Goal: Information Seeking & Learning: Learn about a topic

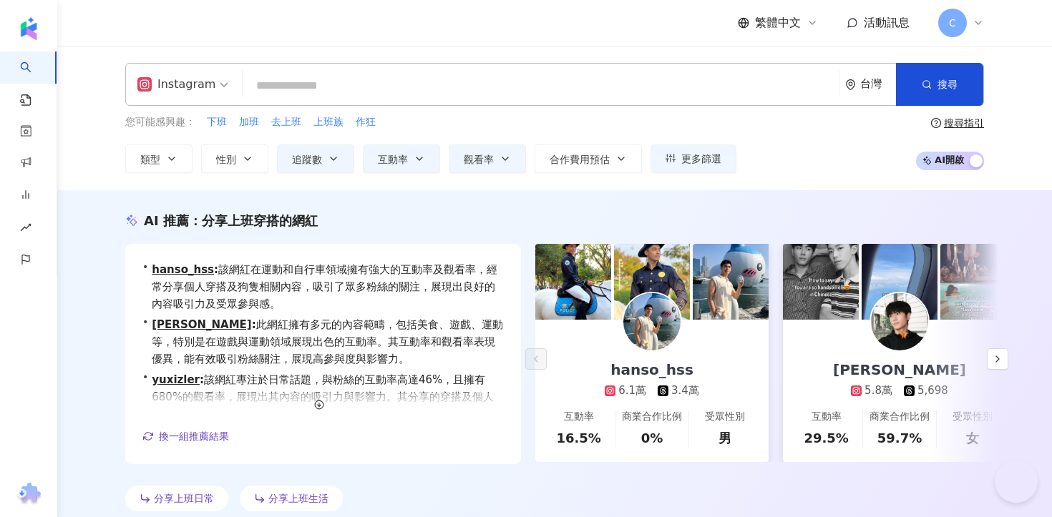
type input "**********"
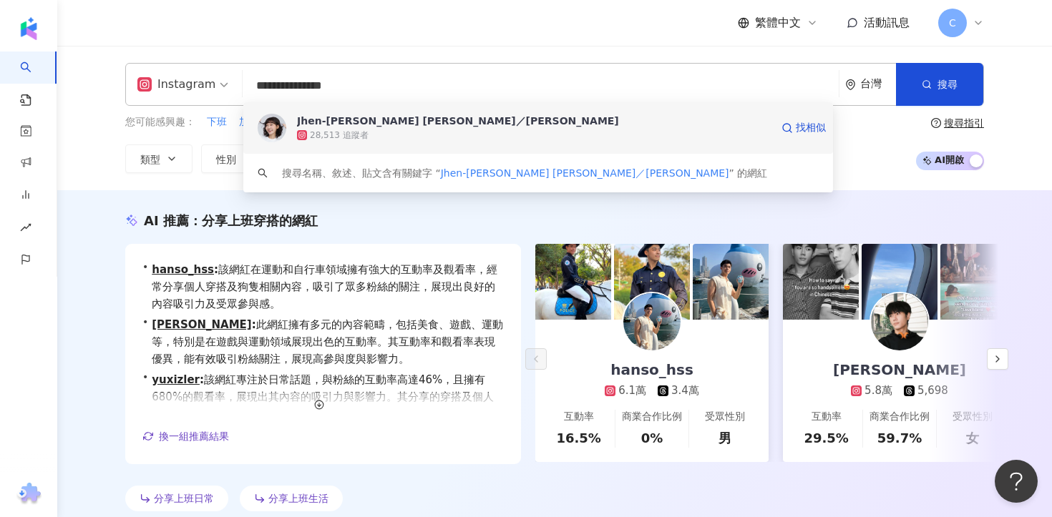
click at [433, 125] on span "Jhen-[PERSON_NAME] [PERSON_NAME]／[PERSON_NAME]" at bounding box center [534, 121] width 474 height 14
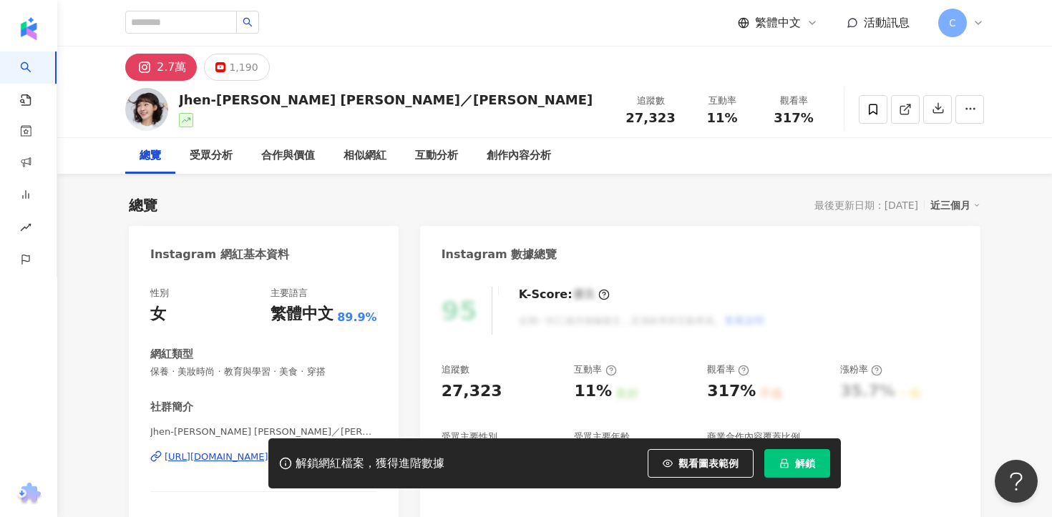
click at [803, 469] on span "解鎖" at bounding box center [805, 463] width 20 height 11
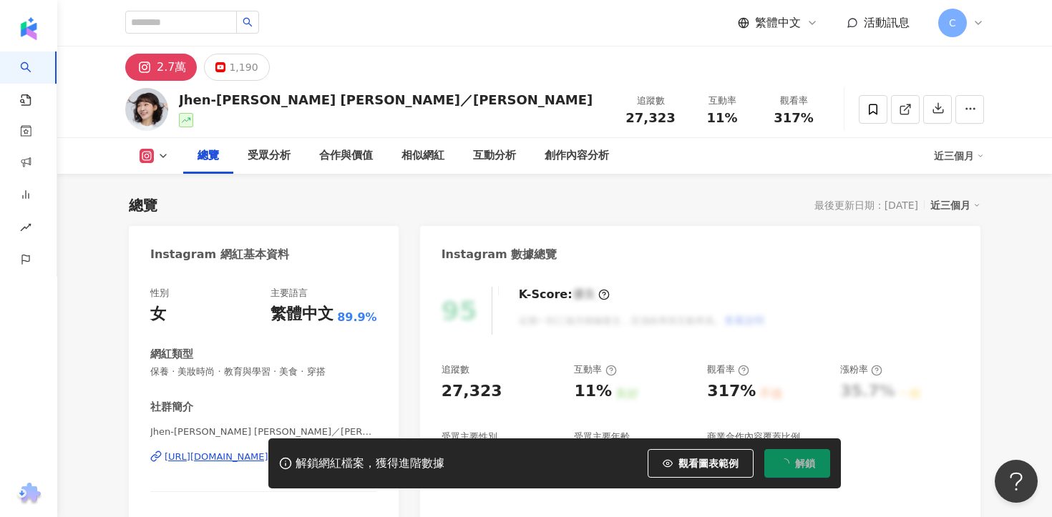
scroll to position [134, 0]
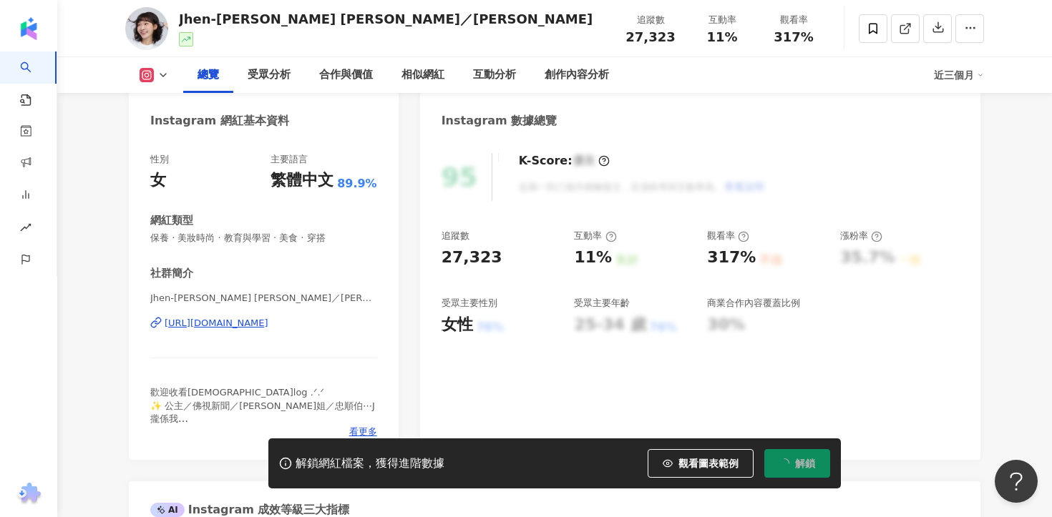
click at [263, 325] on div "https://www.instagram.com/jen_ifer_yu/" at bounding box center [217, 323] width 104 height 13
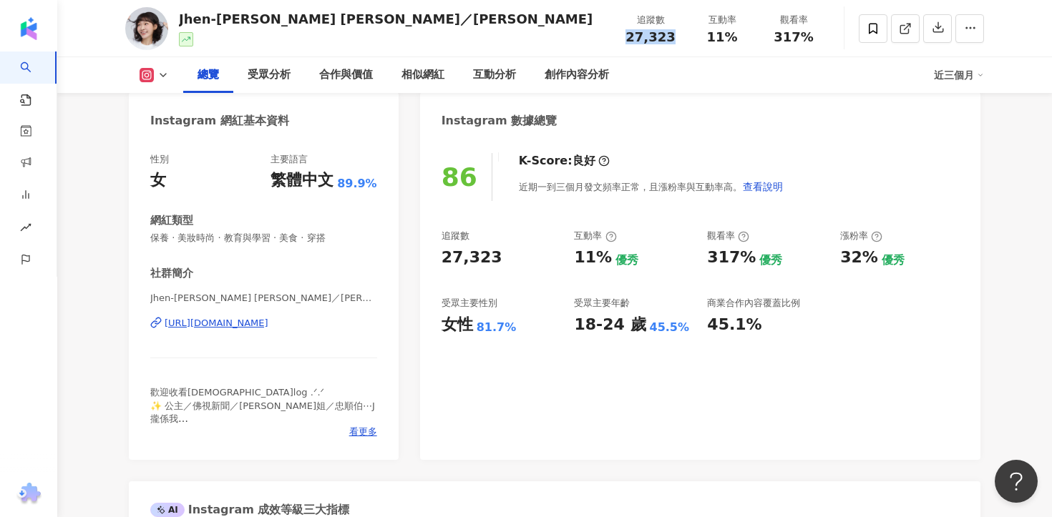
drag, startPoint x: 629, startPoint y: 36, endPoint x: 685, endPoint y: 36, distance: 55.8
click at [685, 36] on div "追蹤數 27,323" at bounding box center [650, 28] width 72 height 31
copy span "27,323"
drag, startPoint x: 705, startPoint y: 41, endPoint x: 756, endPoint y: 41, distance: 50.8
click at [756, 41] on div "互動率 11%" at bounding box center [722, 28] width 72 height 31
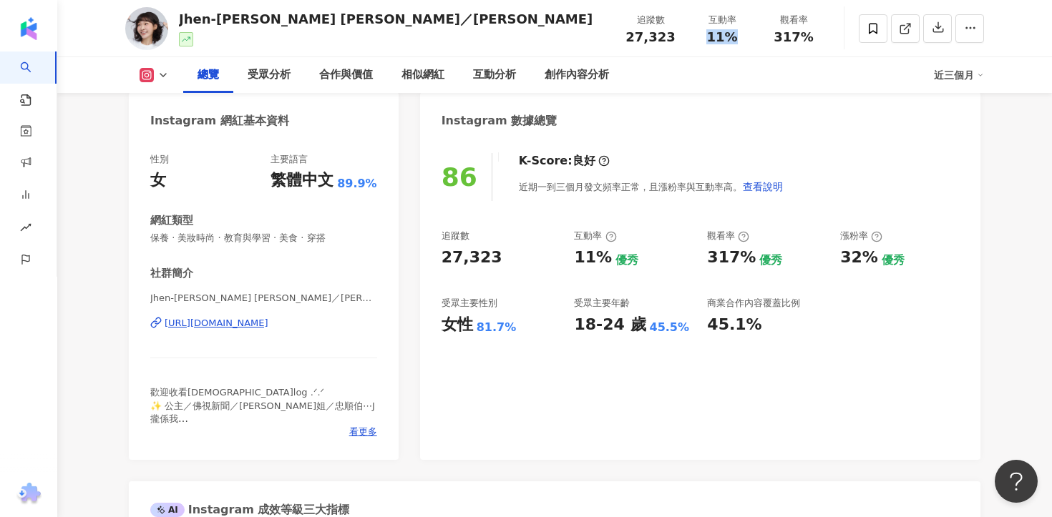
copy span "11%"
click at [259, 74] on div "受眾分析" at bounding box center [269, 75] width 43 height 17
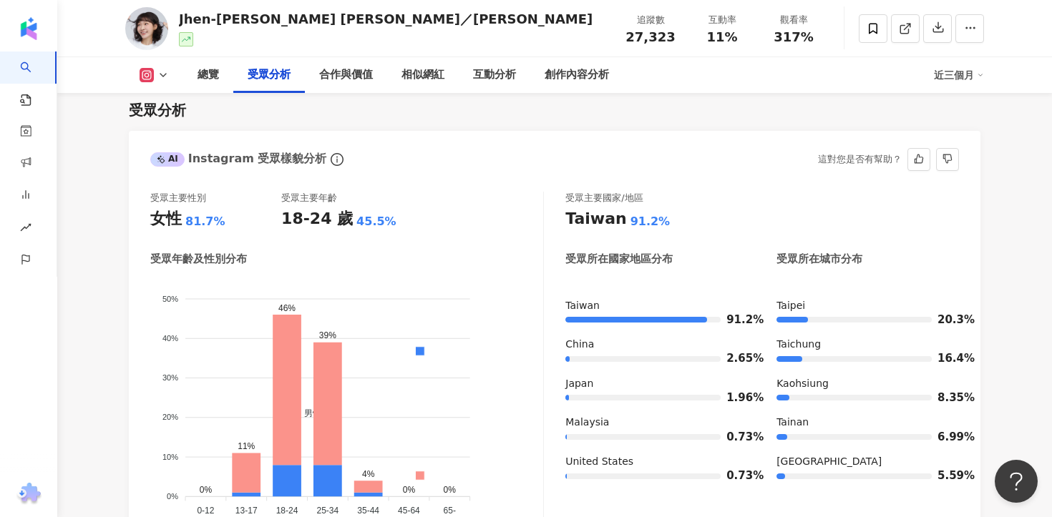
scroll to position [1245, 0]
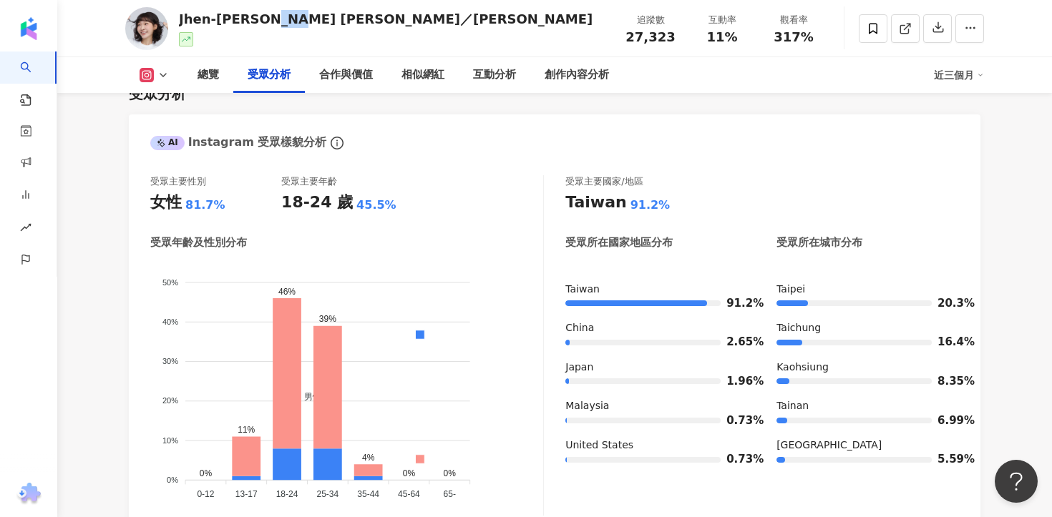
drag, startPoint x: 268, startPoint y: 20, endPoint x: 342, endPoint y: 20, distance: 73.7
click at [342, 20] on div "Jhen-Yu Lin／小佛椰 追蹤數 27,323 互動率 11% 觀看率 317%" at bounding box center [555, 28] width 916 height 57
copy div "小佛椰"
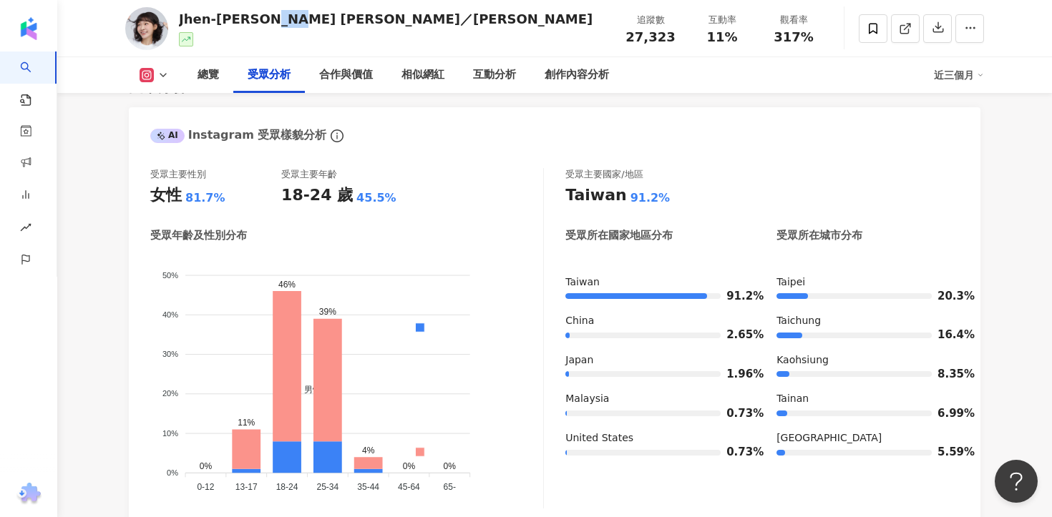
scroll to position [1253, 0]
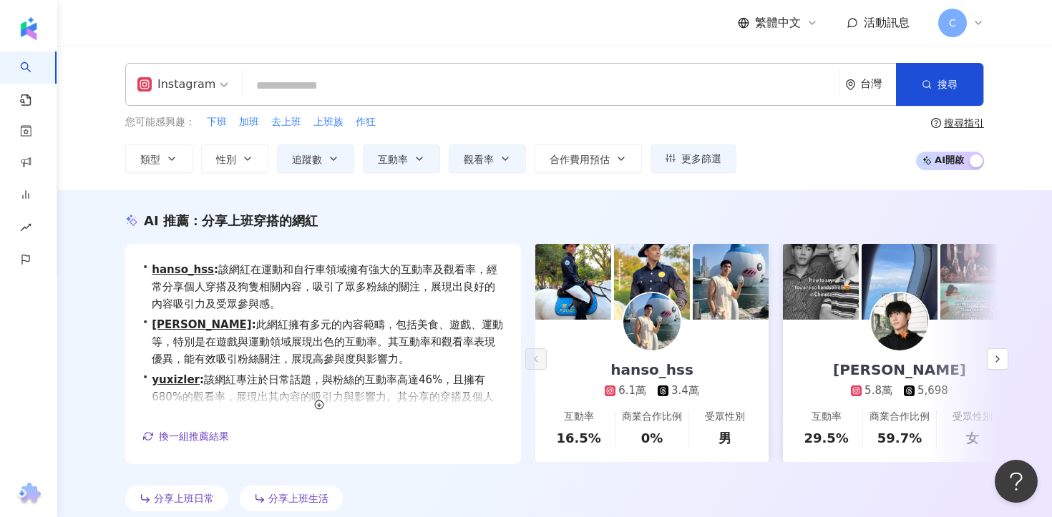
type input "**********"
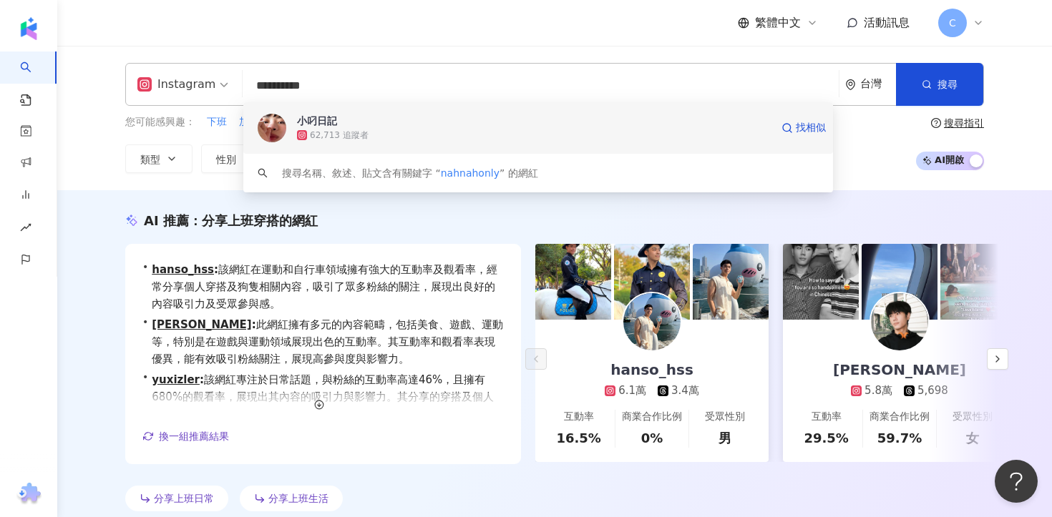
click at [406, 125] on span "小叼日記" at bounding box center [534, 121] width 474 height 14
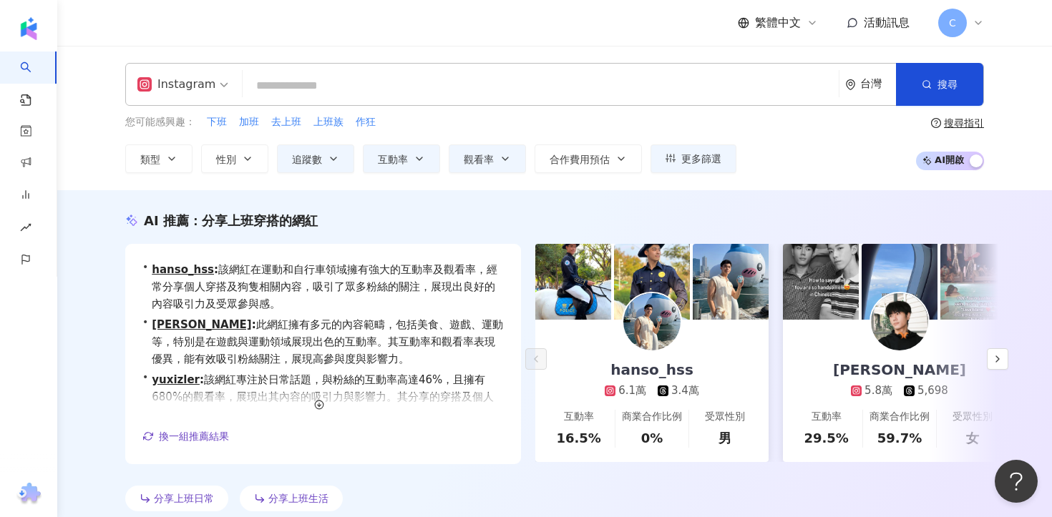
click at [357, 78] on input "search" at bounding box center [540, 85] width 584 height 27
paste input "**********"
type input "**********"
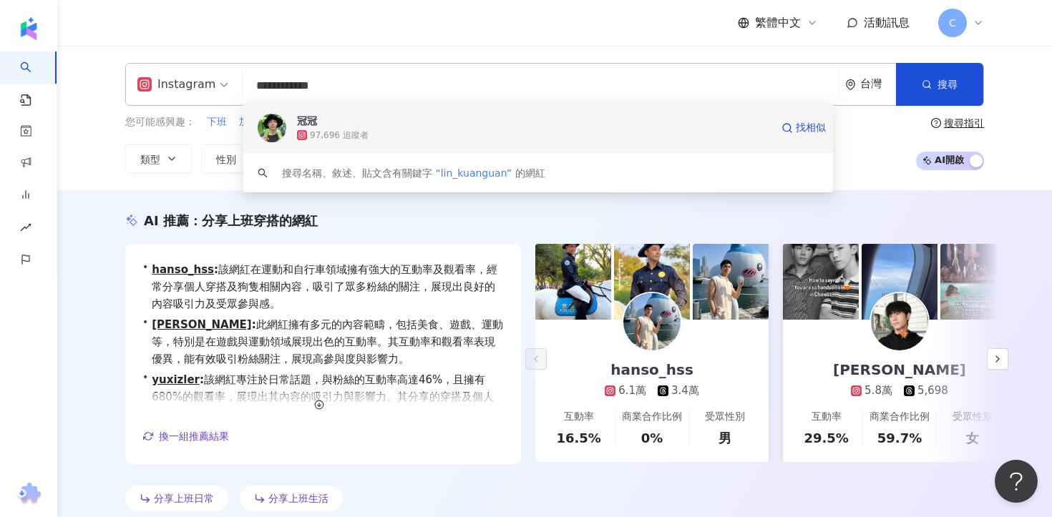
click at [384, 136] on div "97,696 追蹤者" at bounding box center [534, 135] width 474 height 14
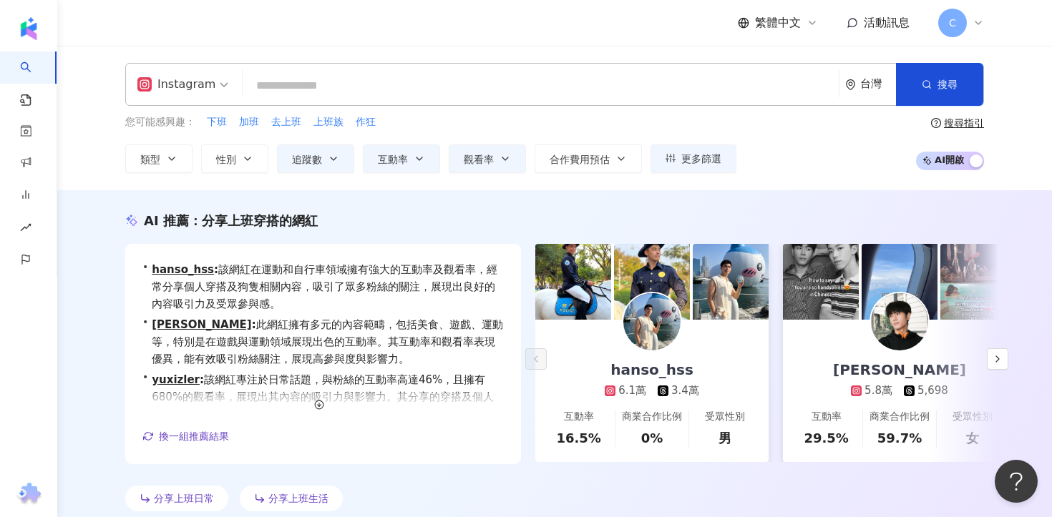
paste input "****"
paste input "**********"
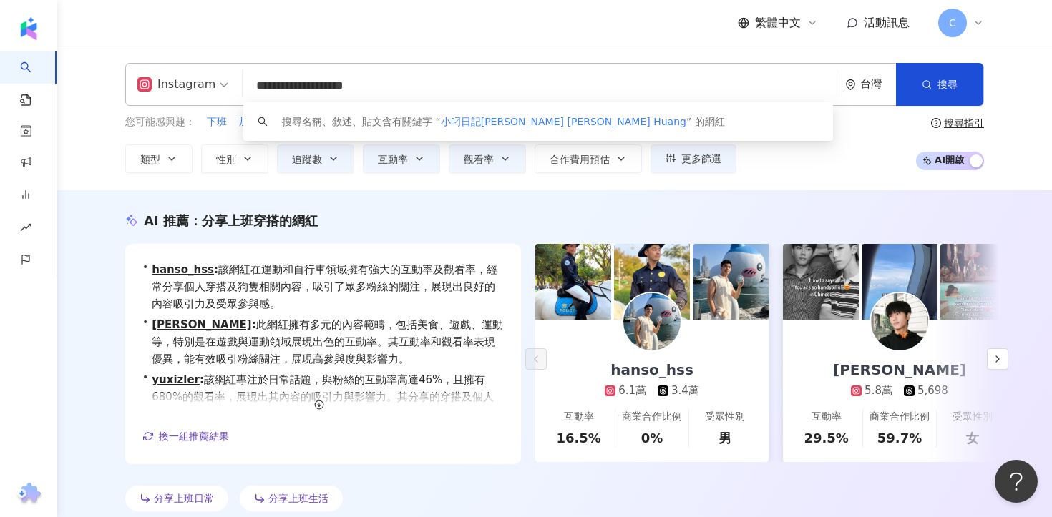
drag, startPoint x: 296, startPoint y: 87, endPoint x: 233, endPoint y: 84, distance: 63.0
click at [233, 84] on div "**********" at bounding box center [554, 84] width 858 height 43
drag, startPoint x: 283, startPoint y: 87, endPoint x: 452, endPoint y: 87, distance: 168.8
click at [449, 87] on input "**********" at bounding box center [540, 85] width 584 height 27
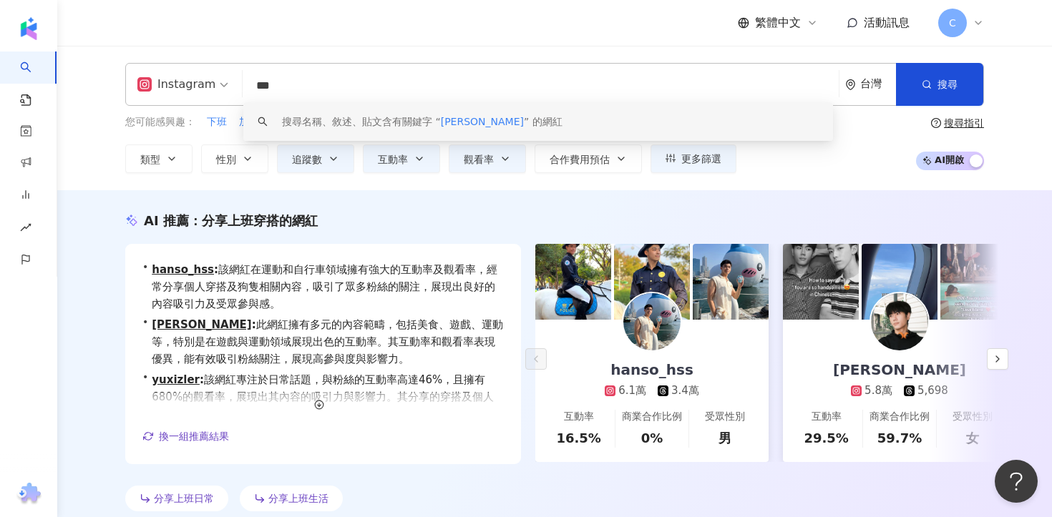
click at [313, 83] on input "***" at bounding box center [540, 85] width 584 height 27
paste input "search"
type input "***"
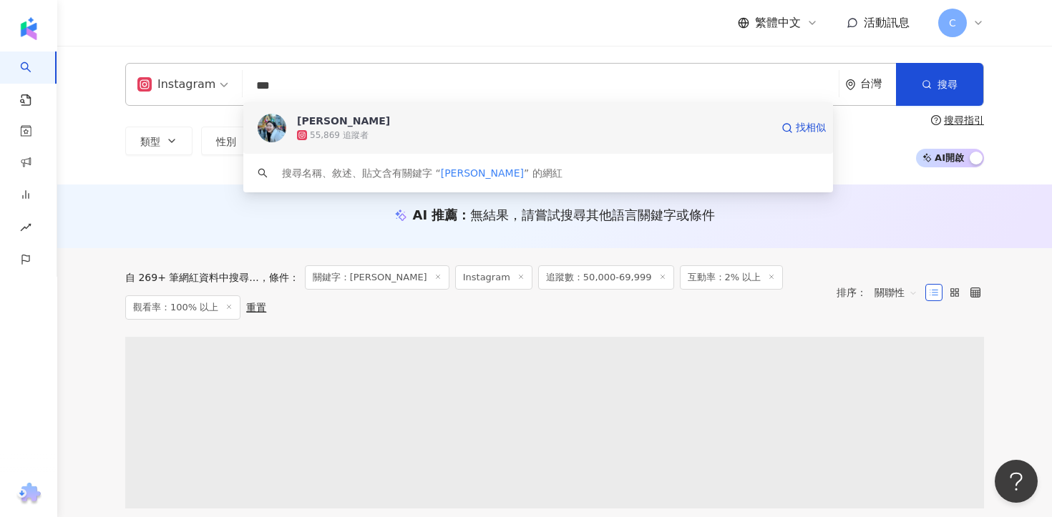
click at [351, 117] on span "Uj李李🤓" at bounding box center [534, 121] width 474 height 14
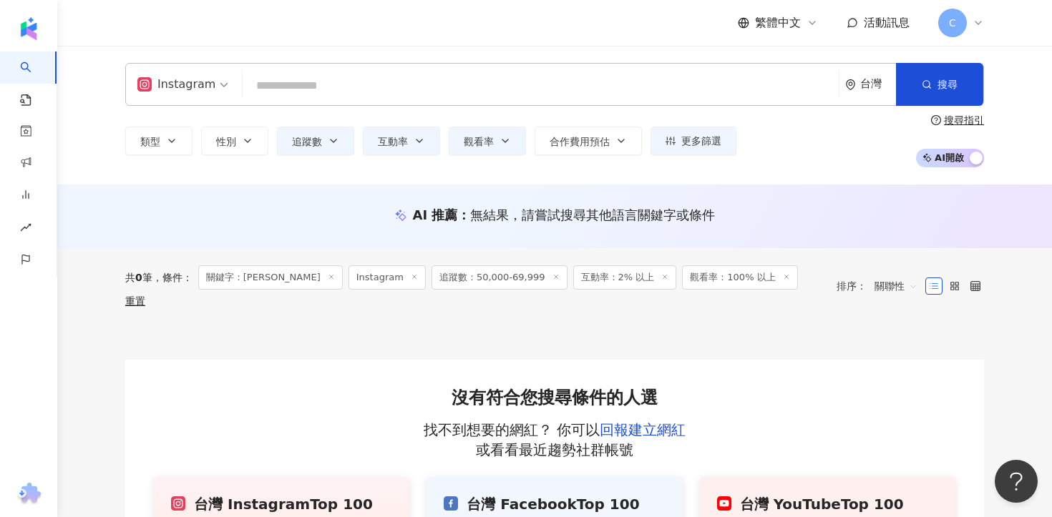
paste input "*****"
type input "*****"
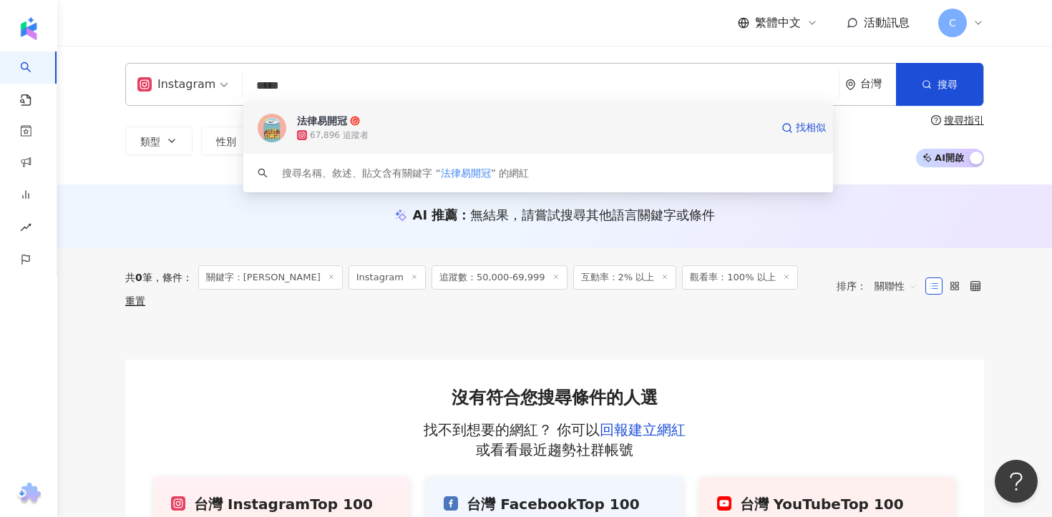
click at [358, 119] on icon at bounding box center [355, 121] width 10 height 10
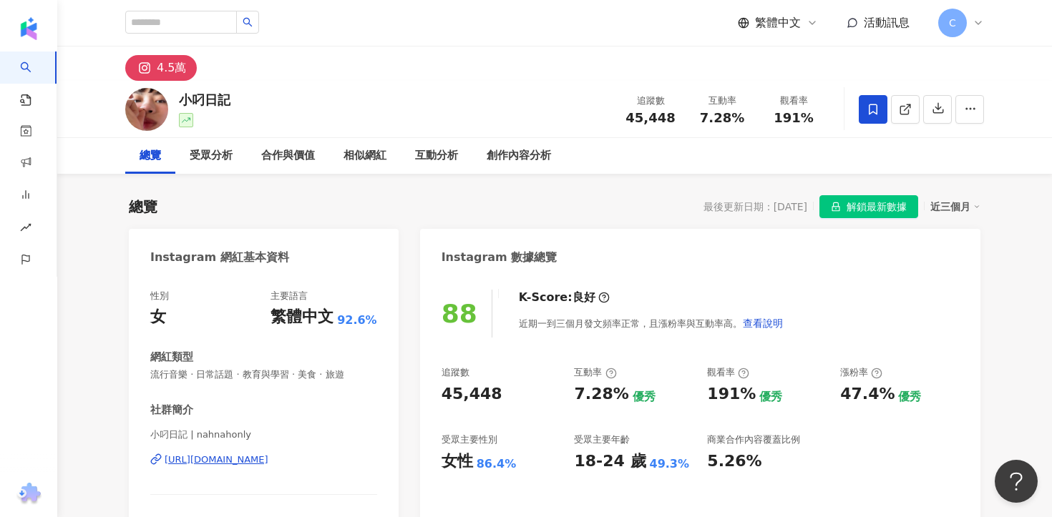
click at [866, 212] on span "解鎖最新數據" at bounding box center [876, 207] width 60 height 23
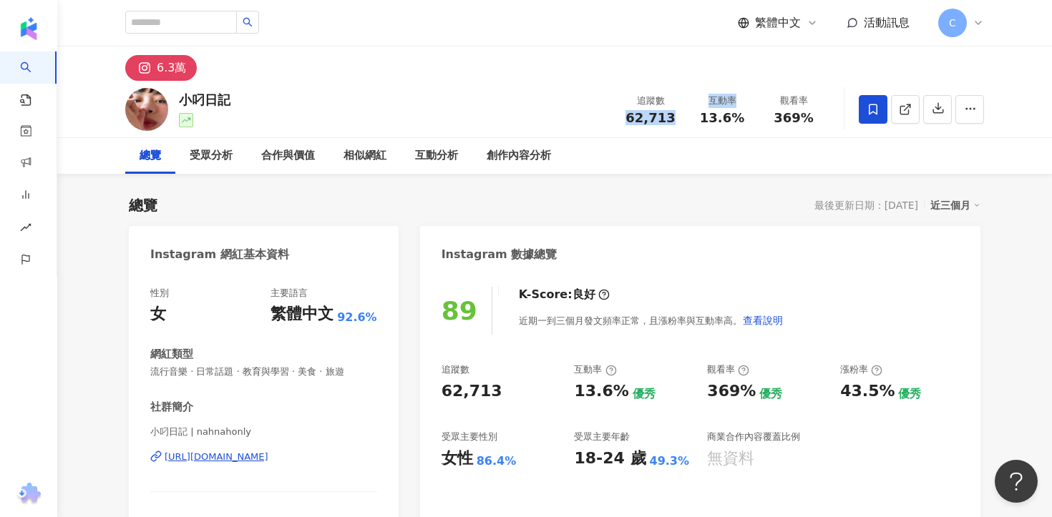
drag, startPoint x: 629, startPoint y: 114, endPoint x: 686, endPoint y: 114, distance: 56.5
click at [686, 114] on div "追蹤數 62,713 互動率 13.6% 觀看率 369%" at bounding box center [721, 109] width 215 height 42
copy div "62,713 互動率"
click at [644, 121] on span "62,713" at bounding box center [649, 117] width 49 height 15
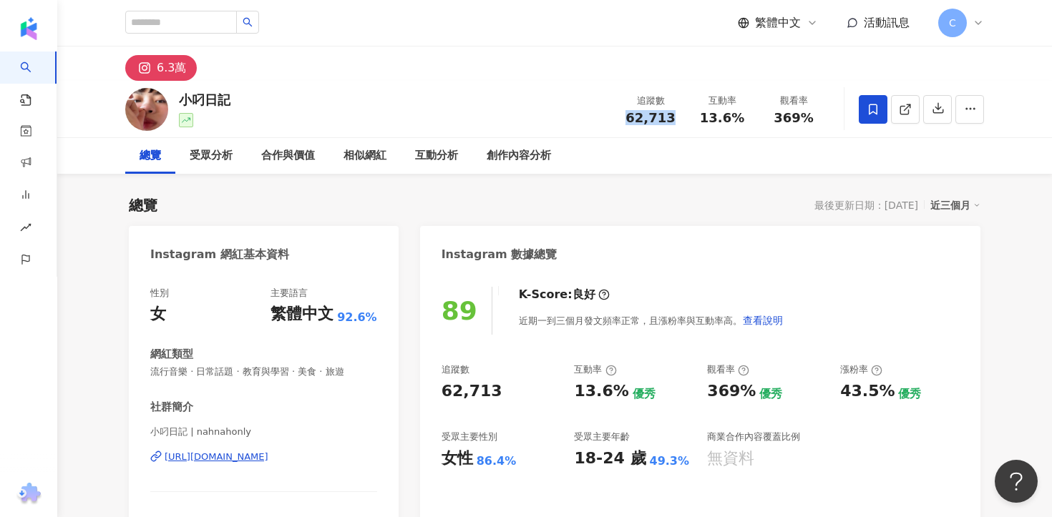
click at [644, 121] on span "62,713" at bounding box center [649, 117] width 49 height 15
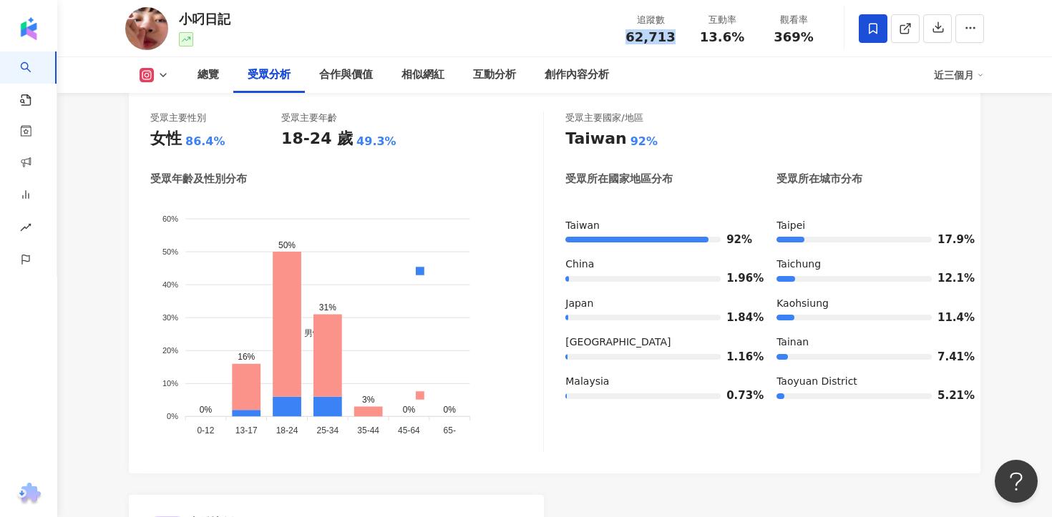
scroll to position [1280, 0]
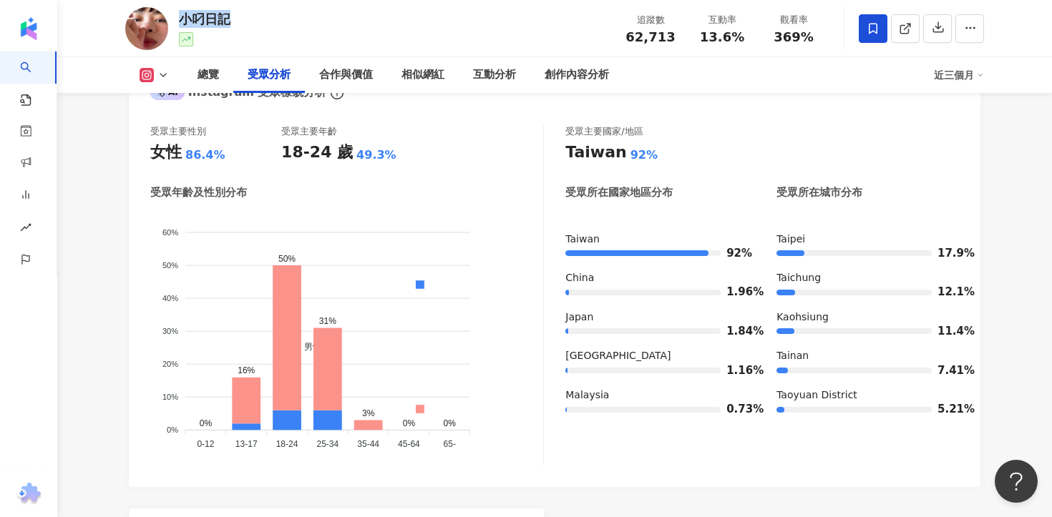
drag, startPoint x: 180, startPoint y: 19, endPoint x: 279, endPoint y: 19, distance: 99.4
click at [279, 19] on div "小叼日記 追蹤數 62,713 互動率 13.6% 觀看率 369%" at bounding box center [555, 28] width 916 height 57
copy div "小叼日記"
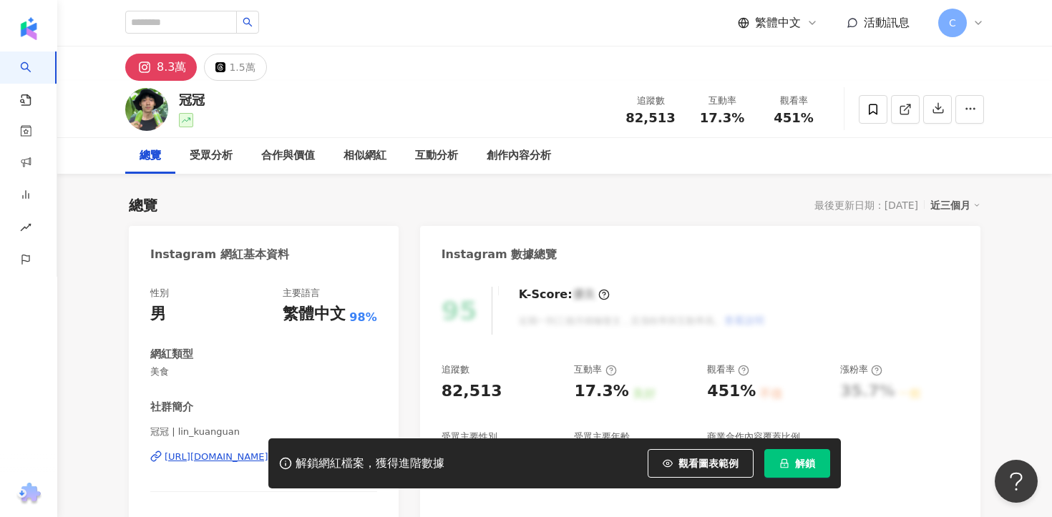
click at [797, 463] on span "解鎖" at bounding box center [805, 463] width 20 height 11
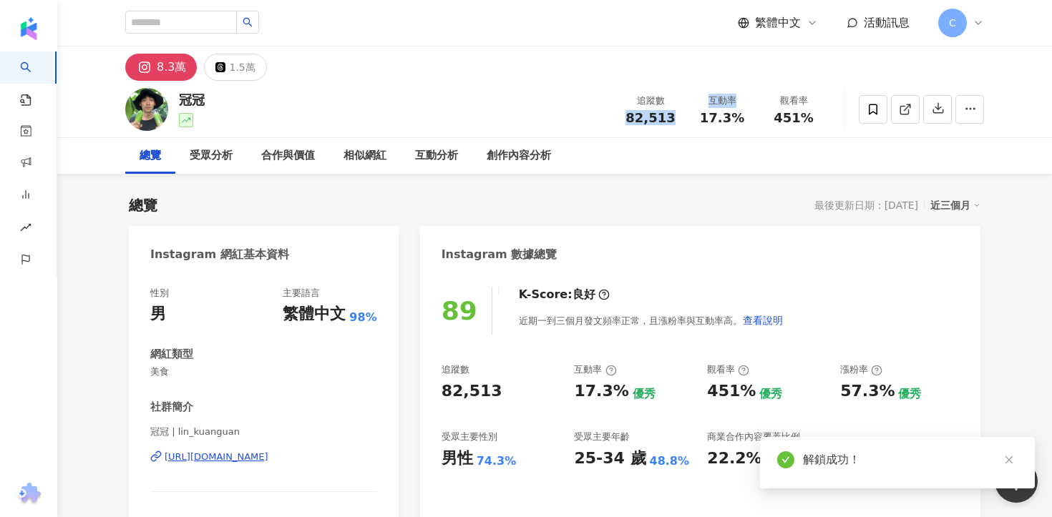
drag, startPoint x: 621, startPoint y: 118, endPoint x: 671, endPoint y: 118, distance: 50.1
click at [671, 118] on div "追蹤數 82,513" at bounding box center [650, 109] width 72 height 31
copy div "82,513 互動率"
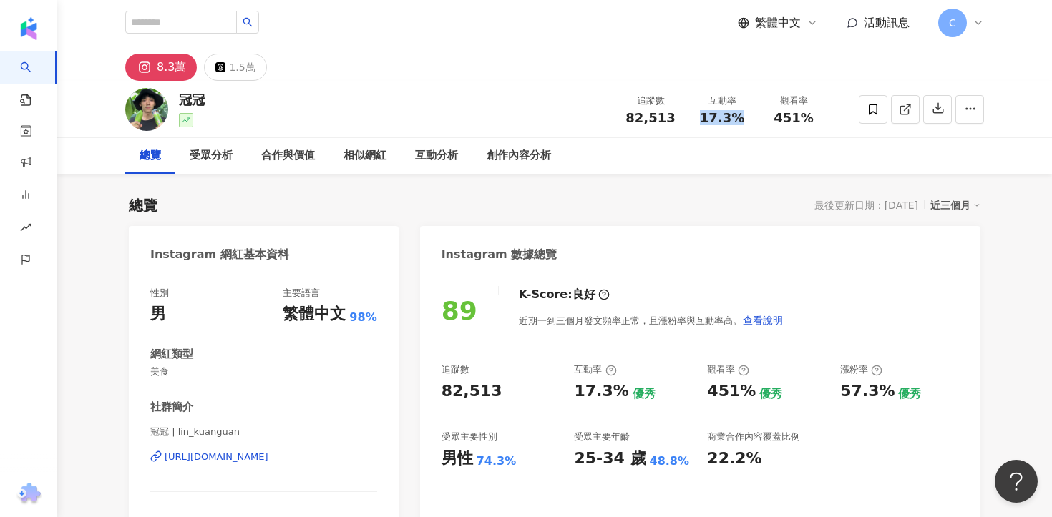
drag, startPoint x: 702, startPoint y: 114, endPoint x: 743, endPoint y: 117, distance: 40.2
click at [743, 117] on div "17.3%" at bounding box center [722, 118] width 54 height 14
copy span "17.3%"
click at [210, 159] on div "受眾分析" at bounding box center [211, 155] width 43 height 17
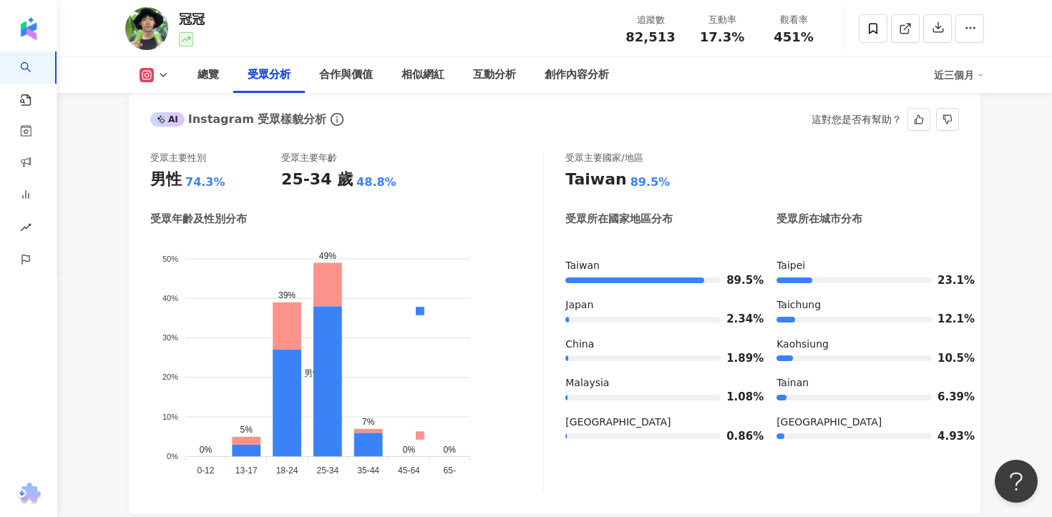
scroll to position [1294, 0]
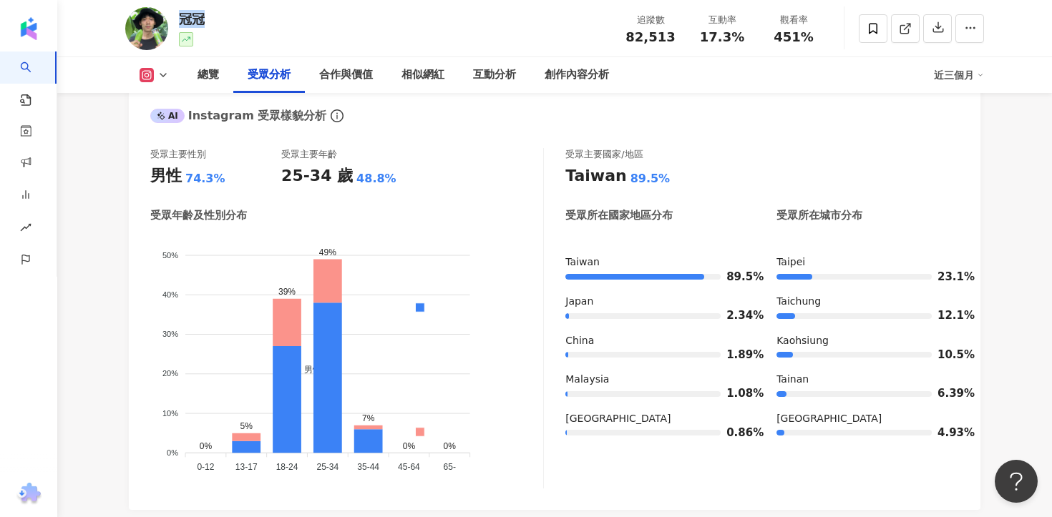
drag, startPoint x: 184, startPoint y: 15, endPoint x: 222, endPoint y: 15, distance: 37.9
click at [222, 15] on div "冠冠 追蹤數 82,513 互動率 17.3% 觀看率 451%" at bounding box center [555, 28] width 916 height 57
copy div "冠冠"
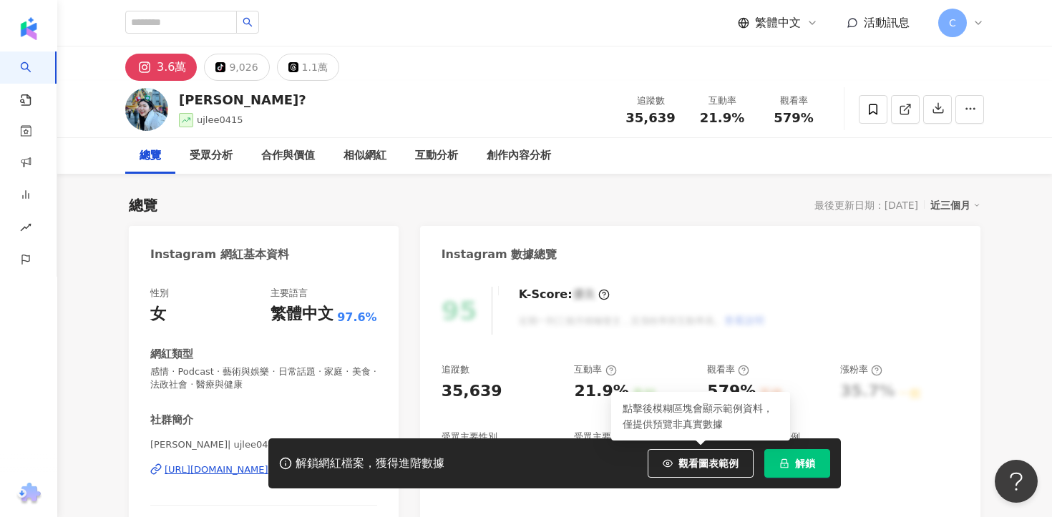
click at [794, 461] on button "解鎖" at bounding box center [797, 463] width 66 height 29
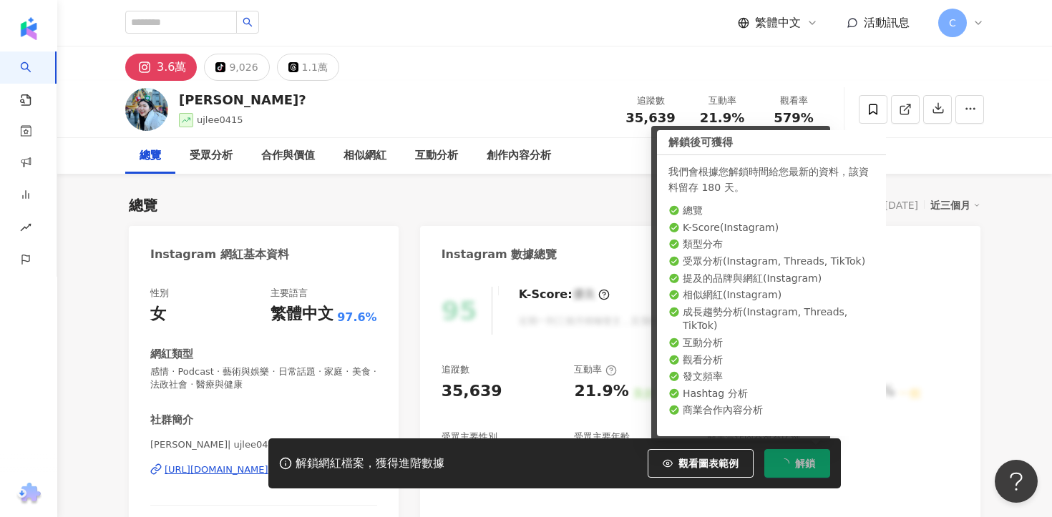
click at [268, 464] on div "[URL][DOMAIN_NAME]" at bounding box center [217, 470] width 104 height 13
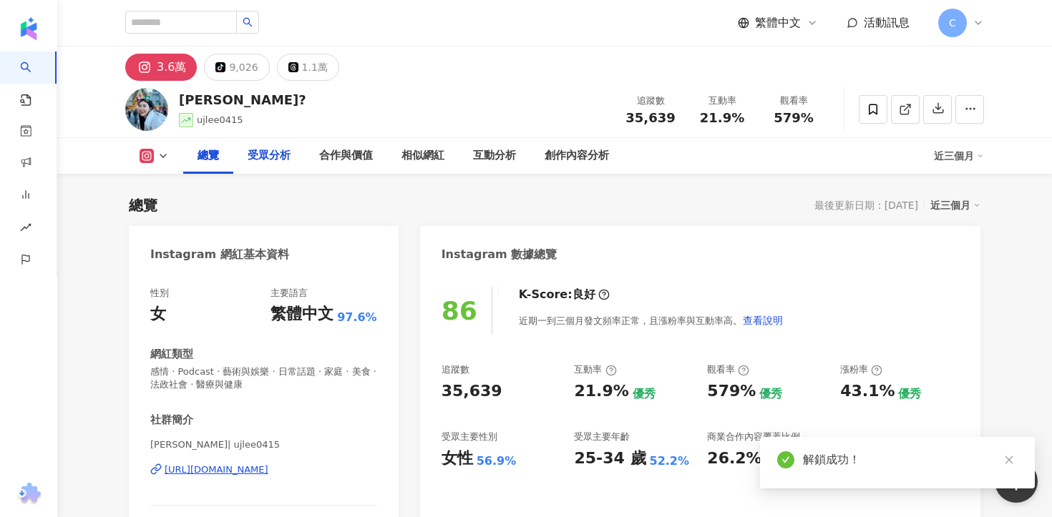
click at [268, 147] on div "受眾分析" at bounding box center [269, 155] width 43 height 17
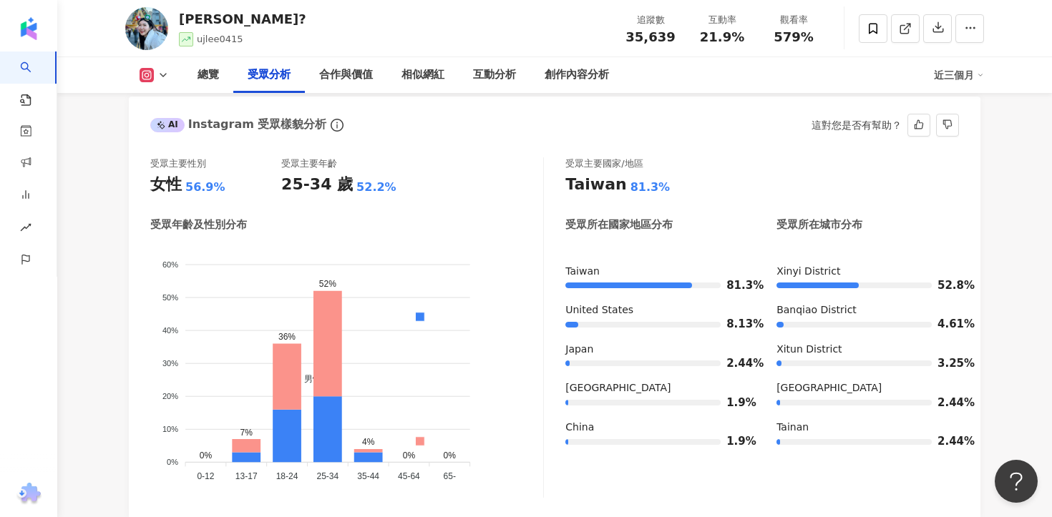
scroll to position [1327, 0]
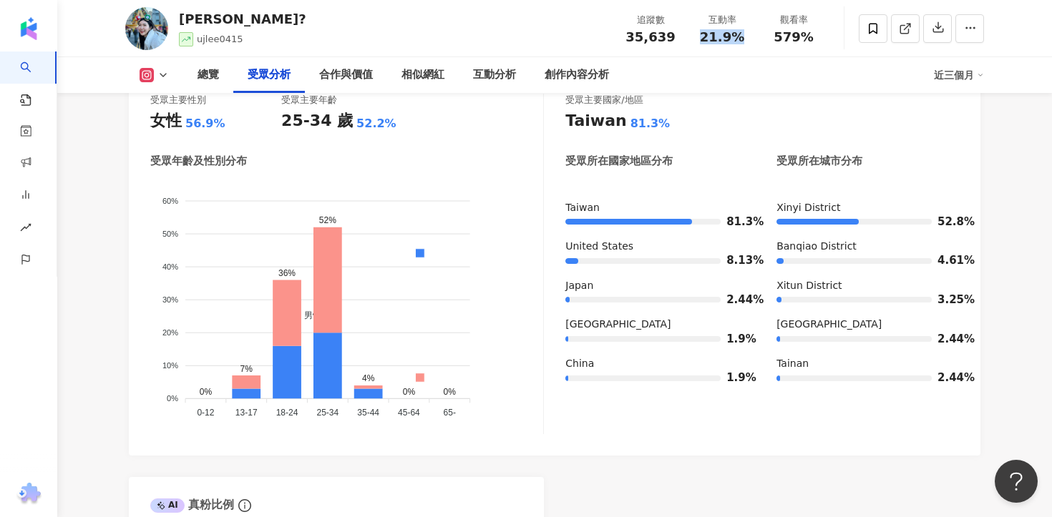
drag, startPoint x: 700, startPoint y: 38, endPoint x: 744, endPoint y: 38, distance: 43.6
click at [744, 38] on div "21.9%" at bounding box center [722, 37] width 54 height 14
copy span "21.9%"
drag, startPoint x: 627, startPoint y: 39, endPoint x: 680, endPoint y: 38, distance: 52.2
click at [680, 38] on div "追蹤數 35,639" at bounding box center [650, 28] width 72 height 31
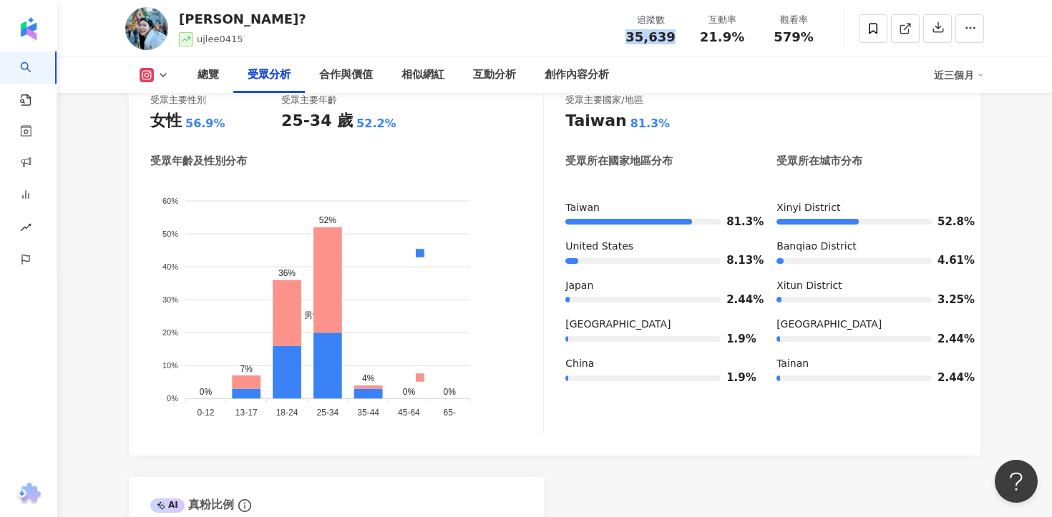
copy span "35,639"
drag, startPoint x: 178, startPoint y: 21, endPoint x: 202, endPoint y: 21, distance: 23.6
click at [202, 21] on div "[PERSON_NAME]? ujlee0415 追蹤數 35,639 互動率 21.9% 觀看率 579%" at bounding box center [555, 28] width 916 height 57
copy div "[PERSON_NAME]"
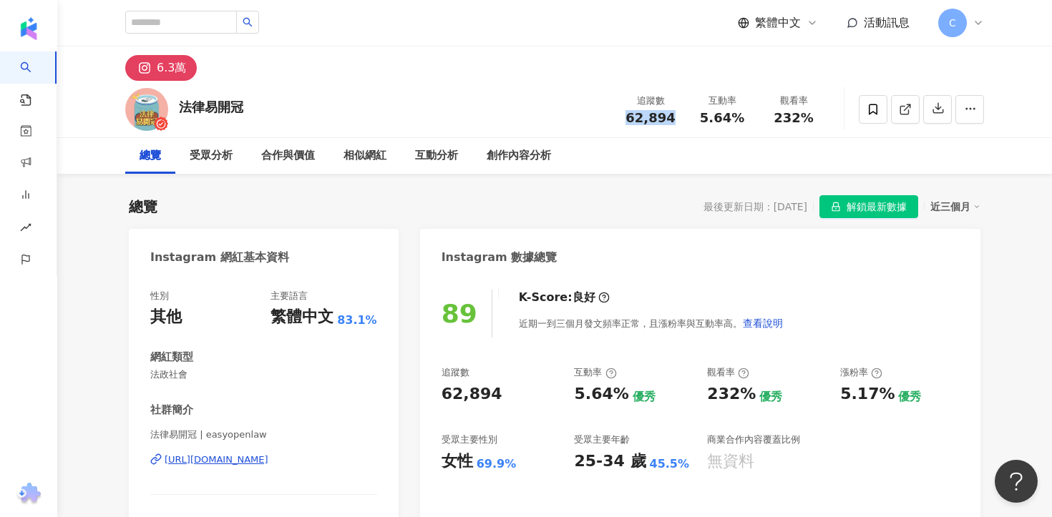
drag, startPoint x: 627, startPoint y: 118, endPoint x: 672, endPoint y: 117, distance: 45.8
click at [672, 117] on div "62,894" at bounding box center [650, 118] width 54 height 14
copy span "62,894"
click at [866, 202] on span "解鎖最新數據" at bounding box center [876, 207] width 60 height 23
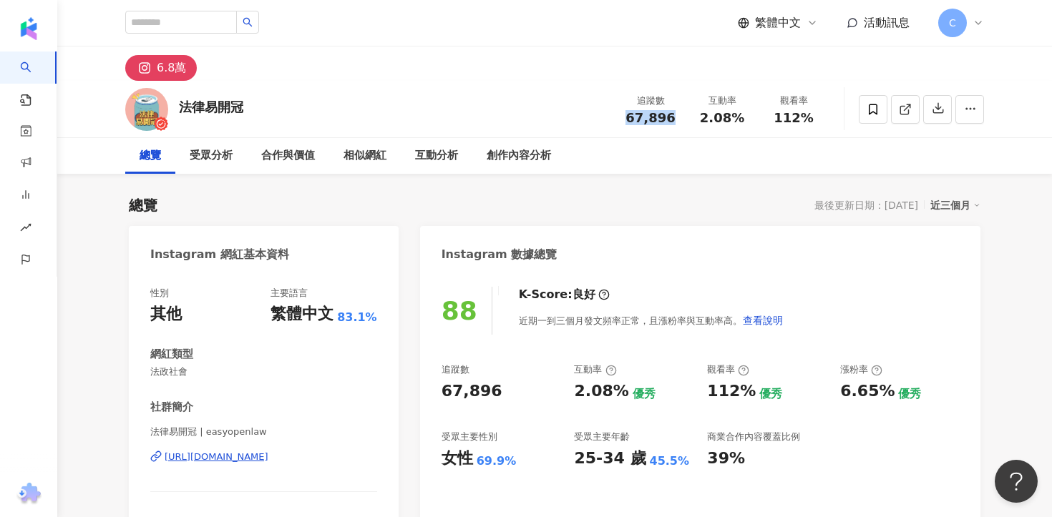
drag, startPoint x: 626, startPoint y: 121, endPoint x: 680, endPoint y: 119, distance: 53.7
click at [680, 119] on div "追蹤數 67,896" at bounding box center [650, 109] width 72 height 31
copy span "67,896"
click at [236, 155] on div "受眾分析" at bounding box center [211, 156] width 72 height 36
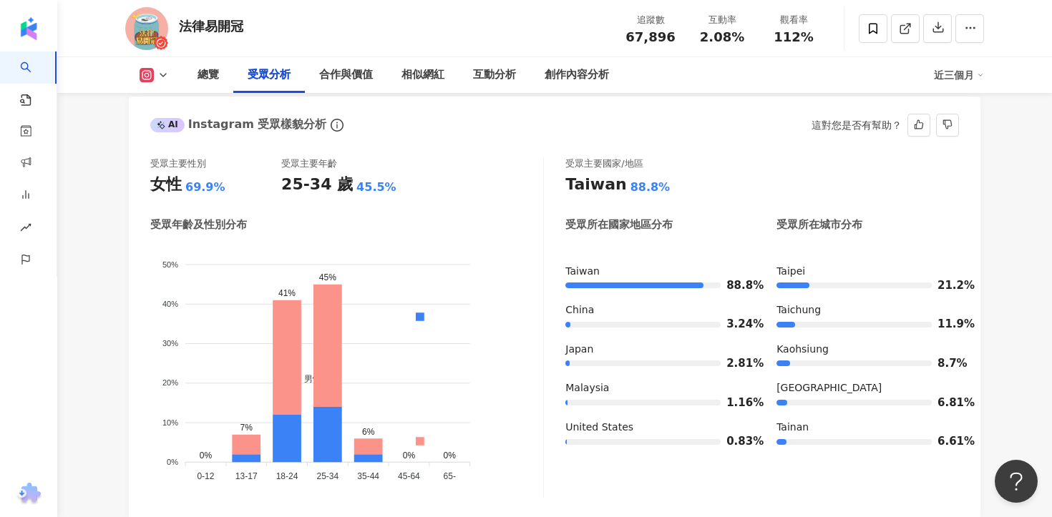
scroll to position [1257, 0]
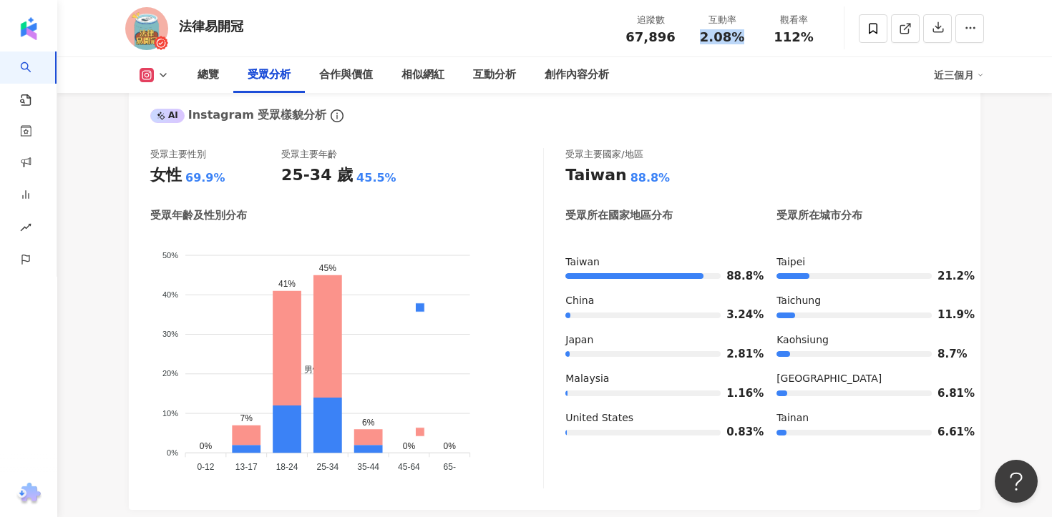
drag, startPoint x: 704, startPoint y: 36, endPoint x: 750, endPoint y: 39, distance: 46.5
click at [750, 39] on div "互動率 2.08%" at bounding box center [722, 28] width 72 height 31
copy span "2.08%"
click at [212, 29] on div "法律易開冠" at bounding box center [211, 26] width 64 height 18
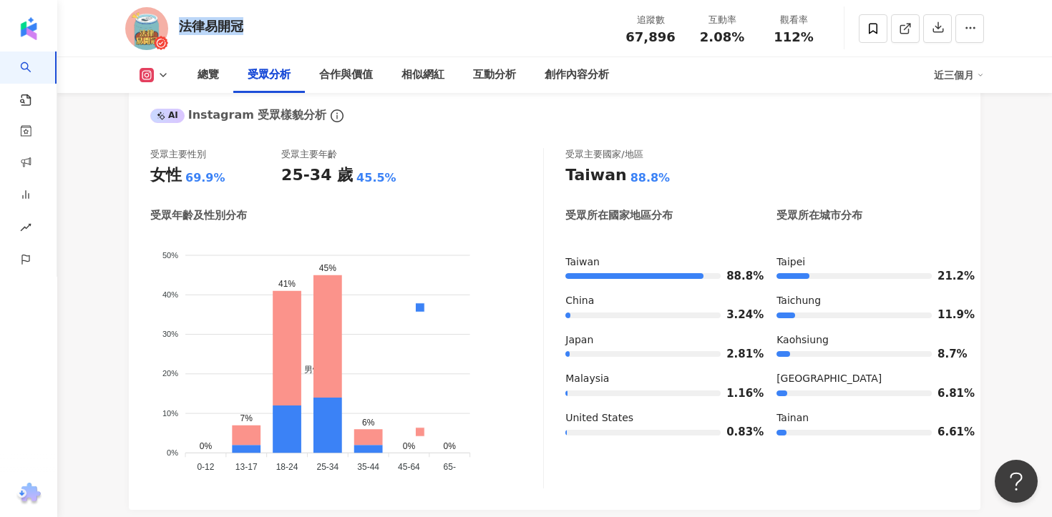
click at [212, 29] on div "法律易開冠" at bounding box center [211, 26] width 64 height 18
copy div "法律易開冠"
